Goal: Task Accomplishment & Management: Manage account settings

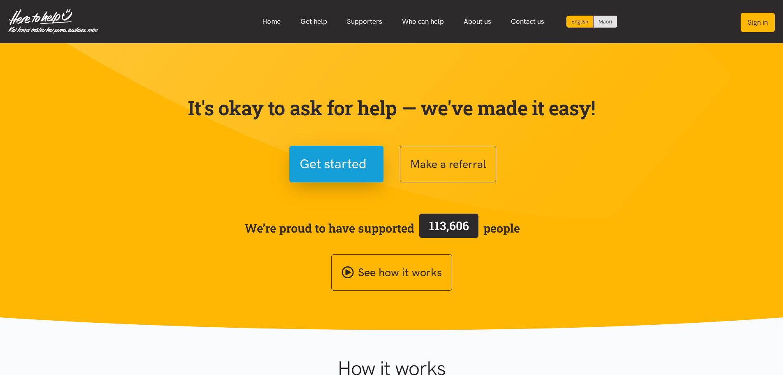
click at [752, 18] on button "Sign in" at bounding box center [758, 22] width 34 height 19
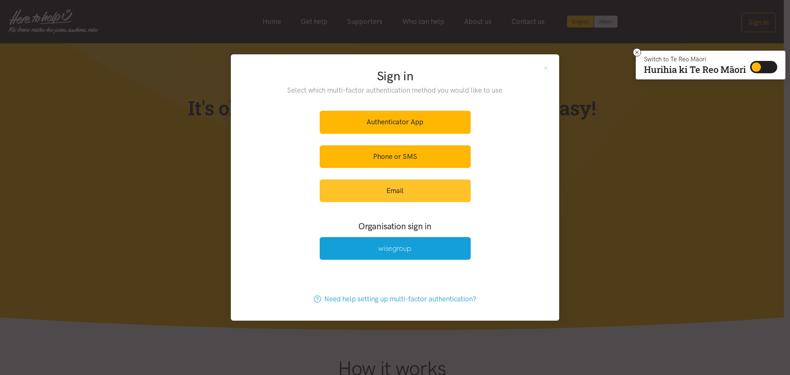
click at [410, 198] on link "Email" at bounding box center [395, 190] width 151 height 23
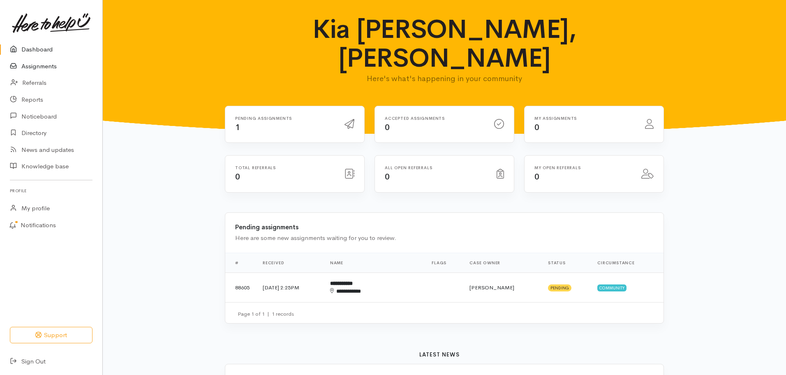
click at [40, 66] on link "Assignments" at bounding box center [51, 66] width 102 height 17
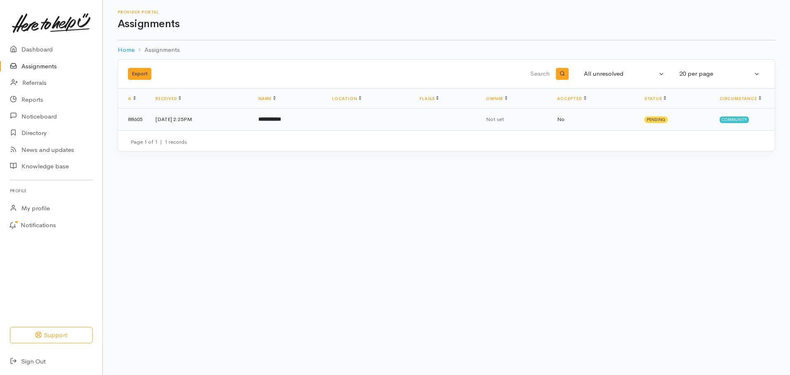
click at [281, 121] on b "**********" at bounding box center [269, 118] width 23 height 5
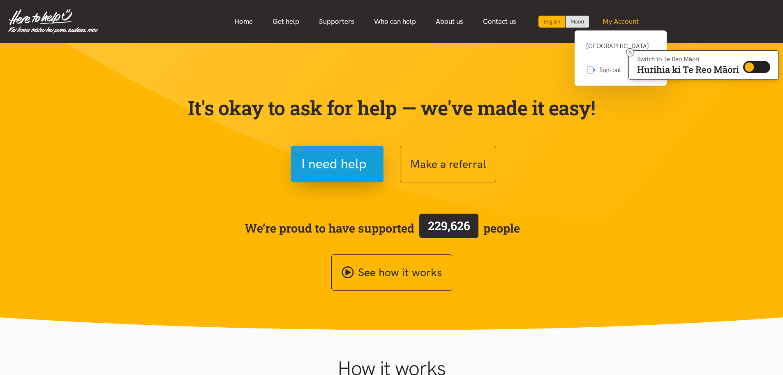
click at [628, 22] on link "My Account" at bounding box center [621, 22] width 56 height 18
click at [609, 47] on link "[GEOGRAPHIC_DATA]" at bounding box center [620, 49] width 69 height 17
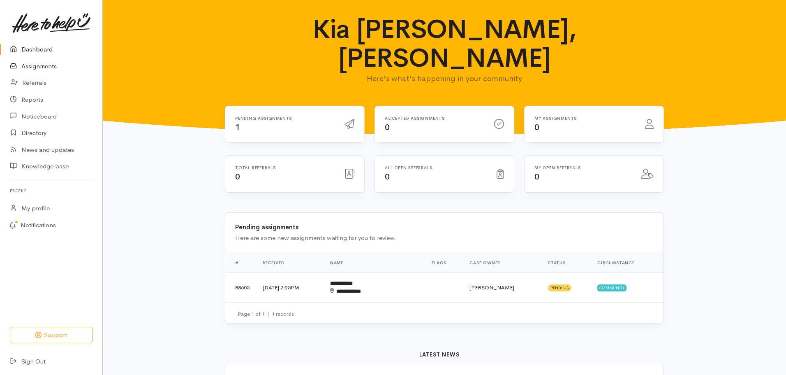
click at [43, 68] on link "Assignments" at bounding box center [51, 66] width 102 height 17
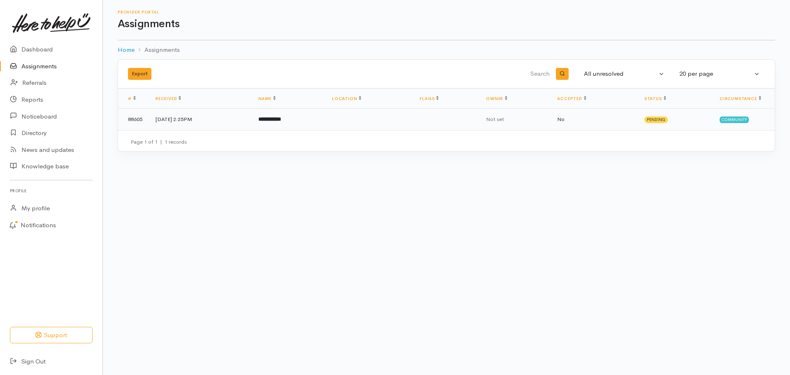
click at [296, 124] on td "**********" at bounding box center [289, 119] width 74 height 21
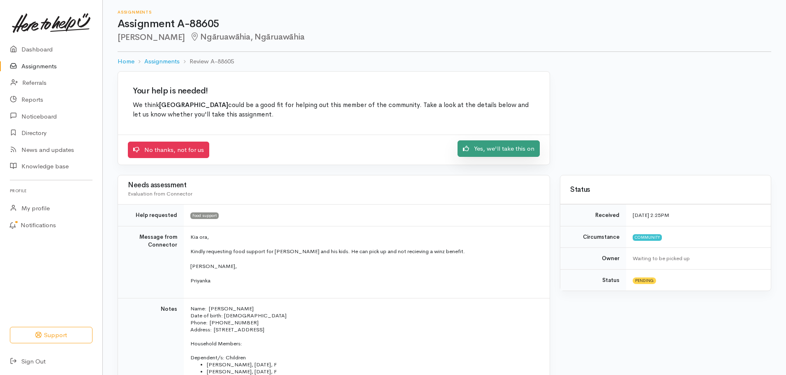
click at [530, 144] on link "Yes, we'll take this on" at bounding box center [499, 148] width 82 height 17
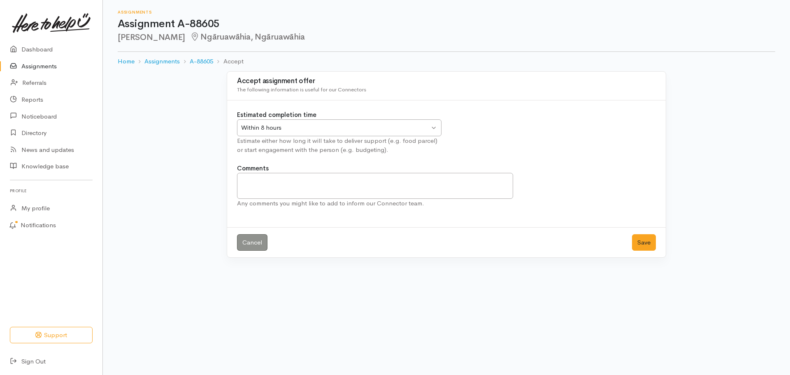
click at [430, 127] on div "Within 8 hours Within 8 hours" at bounding box center [339, 127] width 204 height 17
click at [384, 188] on textarea "Comments" at bounding box center [375, 186] width 276 height 26
type textarea "We will make contact with Client."
click at [650, 241] on button "Save" at bounding box center [644, 242] width 24 height 17
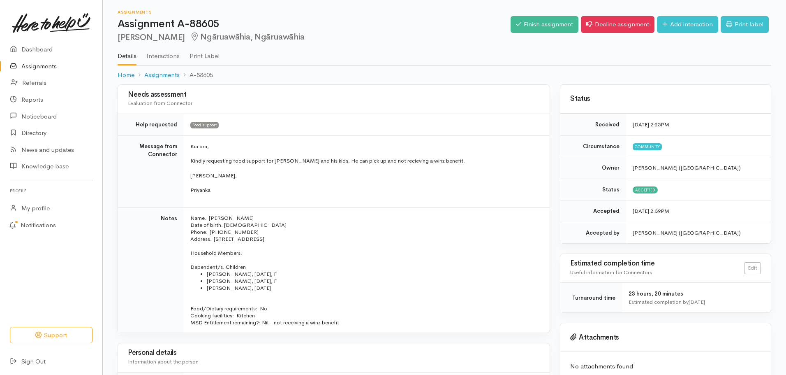
click at [43, 63] on link "Assignments" at bounding box center [51, 66] width 102 height 17
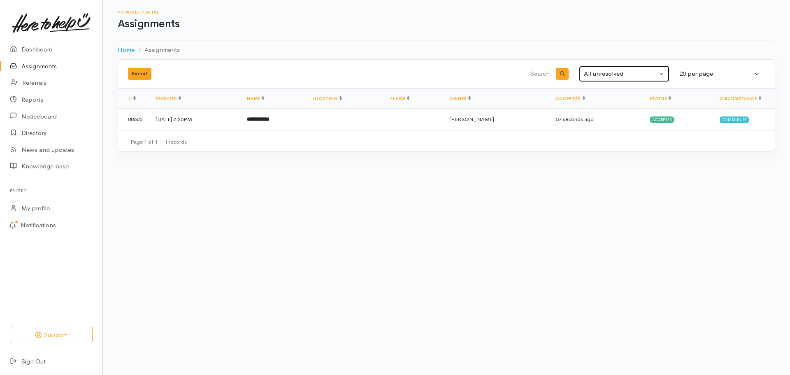
click at [662, 74] on button "All unresolved" at bounding box center [624, 74] width 90 height 16
click at [599, 156] on link "All" at bounding box center [647, 155] width 137 height 13
select select "All"
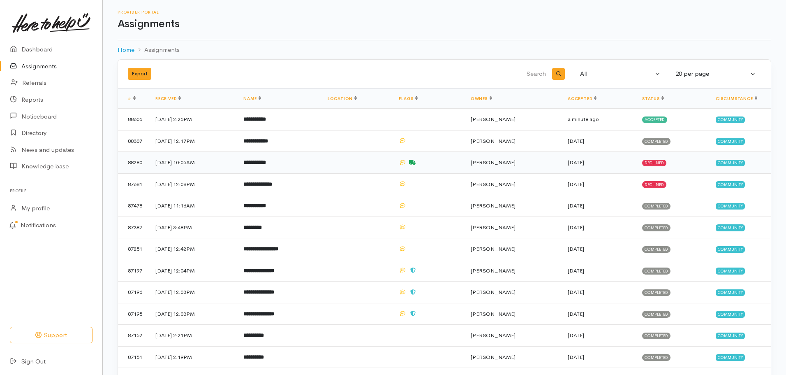
click at [266, 165] on b "**********" at bounding box center [254, 162] width 23 height 5
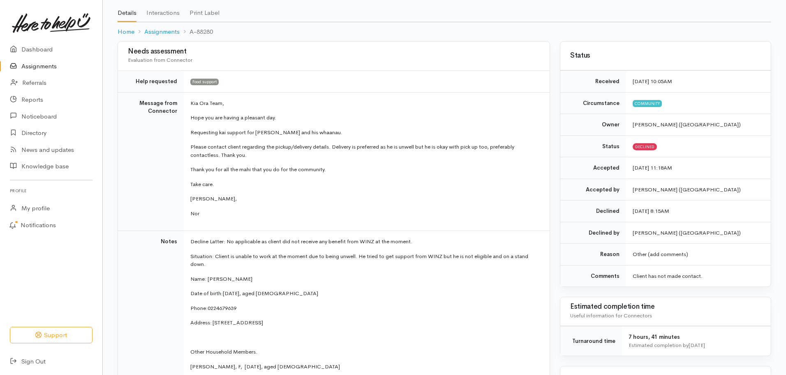
scroll to position [82, 0]
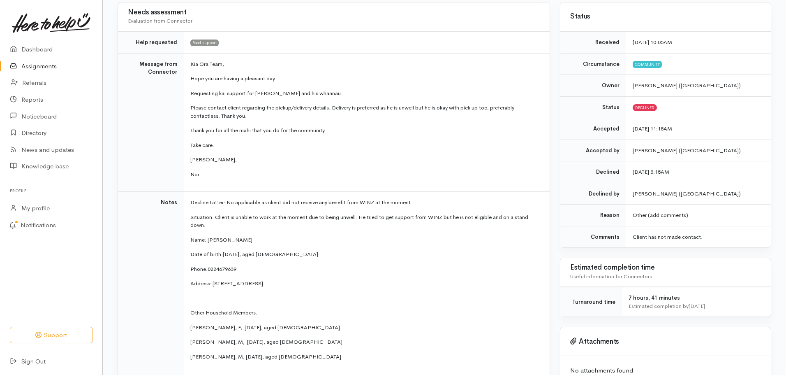
click at [44, 64] on link "Assignments" at bounding box center [51, 66] width 102 height 17
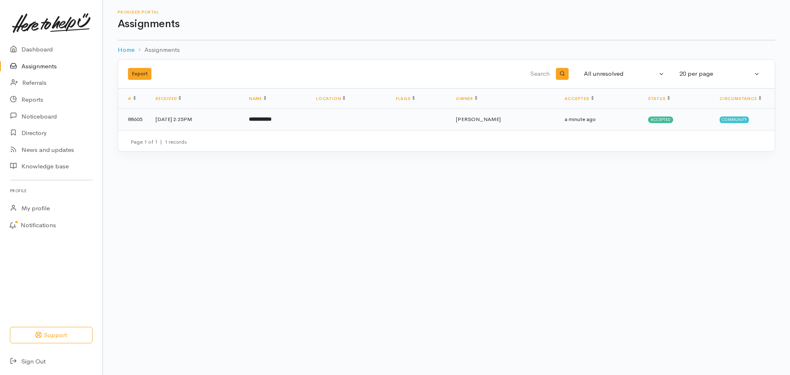
click at [271, 116] on b "**********" at bounding box center [260, 118] width 23 height 5
